Goal: Information Seeking & Learning: Understand process/instructions

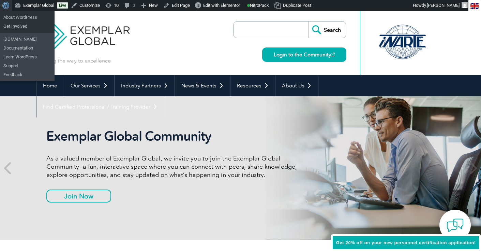
click at [6, 8] on span "Toolbar" at bounding box center [4, 5] width 5 height 10
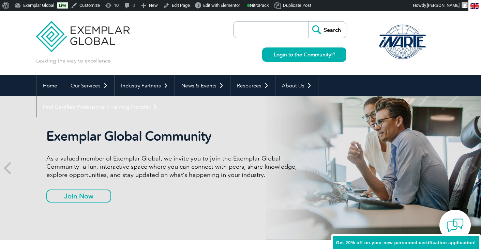
click at [279, 31] on input "search" at bounding box center [273, 29] width 72 height 16
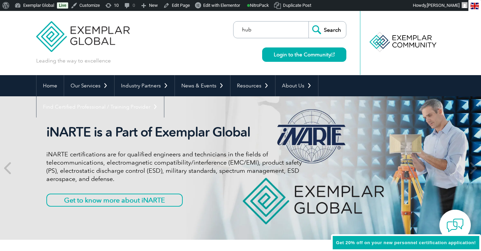
type input "hub"
click at [309, 21] on input "Search" at bounding box center [328, 29] width 38 height 16
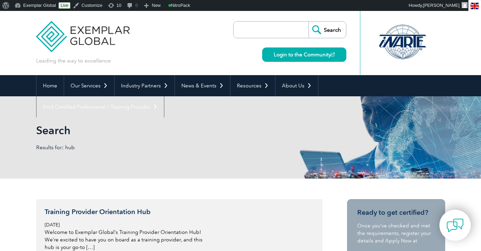
click at [99, 213] on h3 "Training Provider Orientation Hub" at bounding box center [126, 211] width 162 height 9
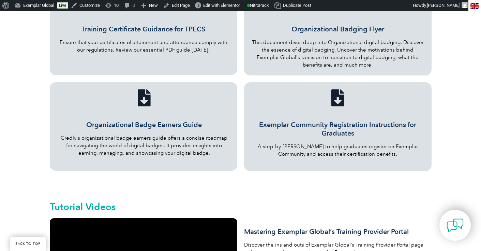
scroll to position [404, 0]
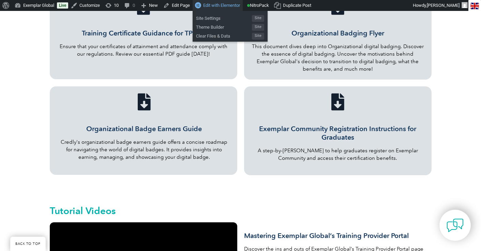
click at [221, 5] on span "Edit with Elementor" at bounding box center [221, 5] width 37 height 5
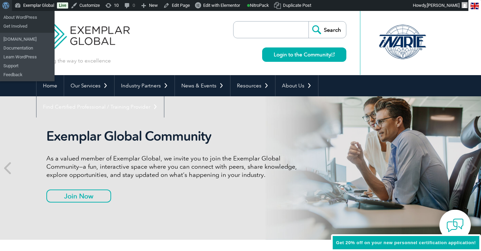
click at [6, 4] on span "Toolbar" at bounding box center [4, 5] width 5 height 10
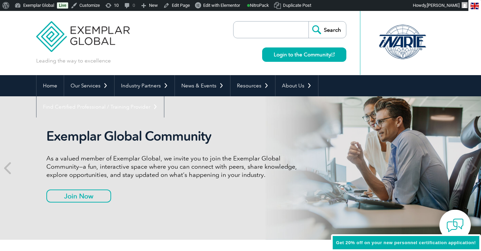
click at [246, 30] on input "search" at bounding box center [273, 29] width 72 height 16
type input "hub"
click at [309, 21] on input "Search" at bounding box center [328, 29] width 38 height 16
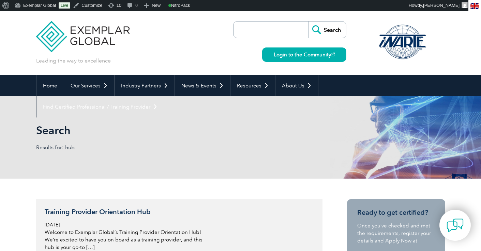
click at [128, 214] on h3 "Training Provider Orientation Hub" at bounding box center [126, 211] width 162 height 9
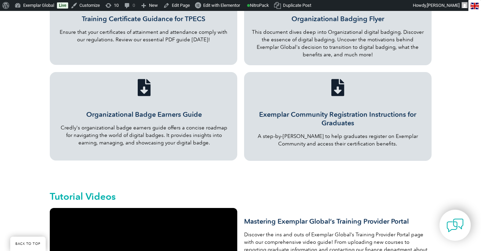
scroll to position [419, 0]
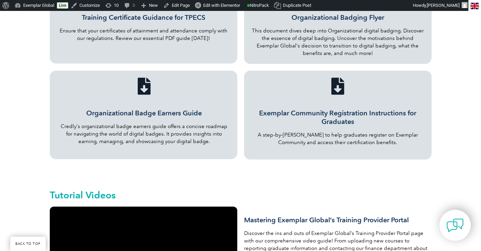
click at [340, 83] on icon "Exemplar Community Registration Instructions for Graduates" at bounding box center [337, 85] width 17 height 17
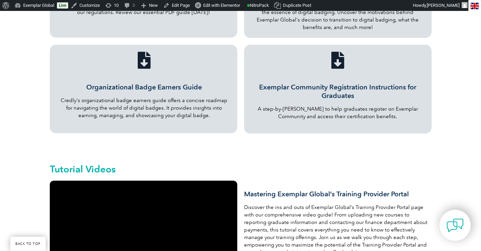
scroll to position [444, 0]
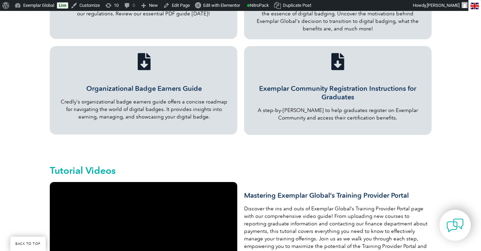
click at [333, 59] on icon "Exemplar Community Registration Instructions for Graduates" at bounding box center [337, 61] width 17 height 17
